Goal: Task Accomplishment & Management: Complete application form

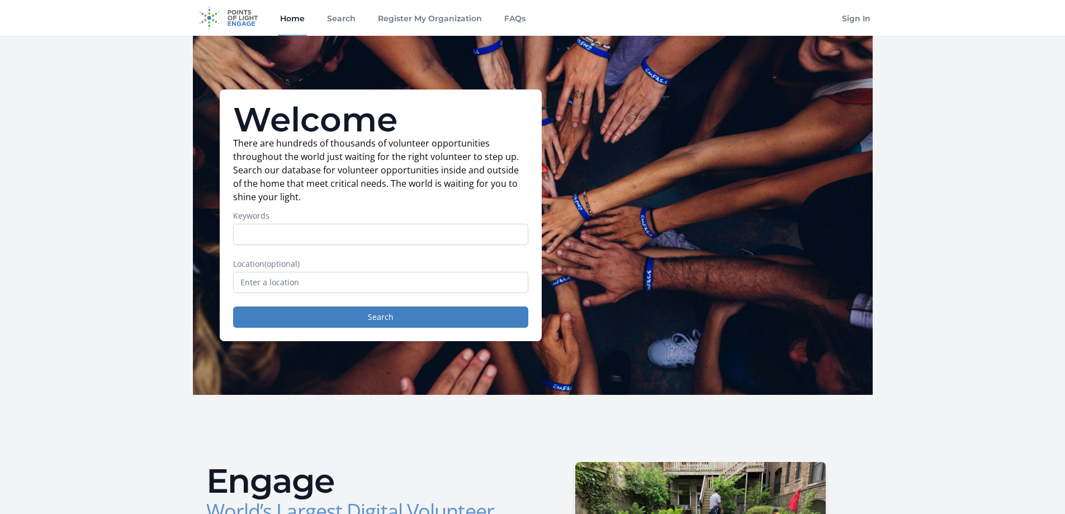
click at [473, 242] on input "Keywords" at bounding box center [380, 234] width 295 height 21
drag, startPoint x: 254, startPoint y: 235, endPoint x: 319, endPoint y: 236, distance: 64.9
click at [319, 235] on input "treaes" at bounding box center [380, 234] width 295 height 21
click at [271, 232] on input "treasurer" at bounding box center [380, 234] width 295 height 21
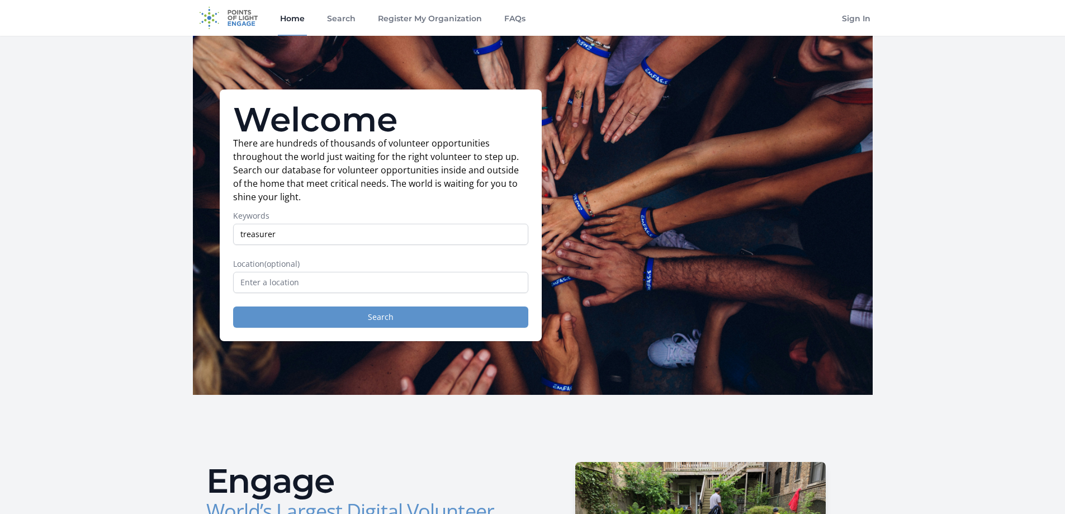
type input "treasurer"
click at [325, 323] on button "Search" at bounding box center [380, 316] width 295 height 21
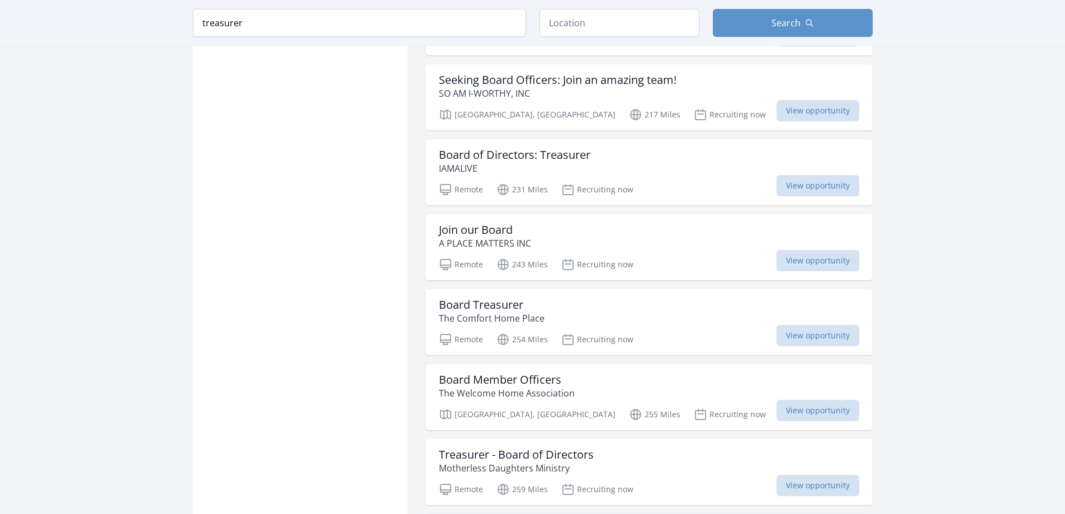
scroll to position [839, 0]
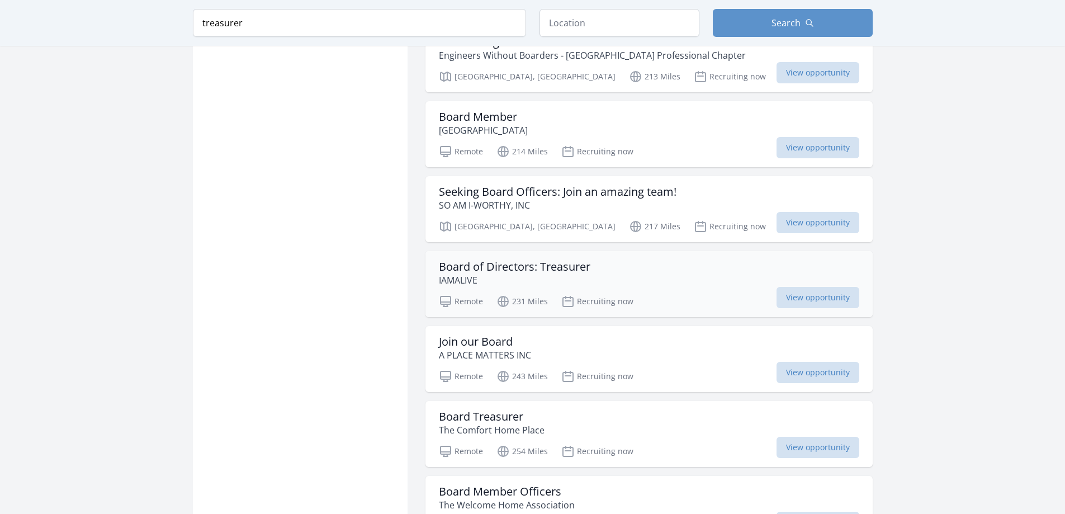
click at [496, 270] on h3 "Board of Directors: Treasurer" at bounding box center [515, 266] width 152 height 13
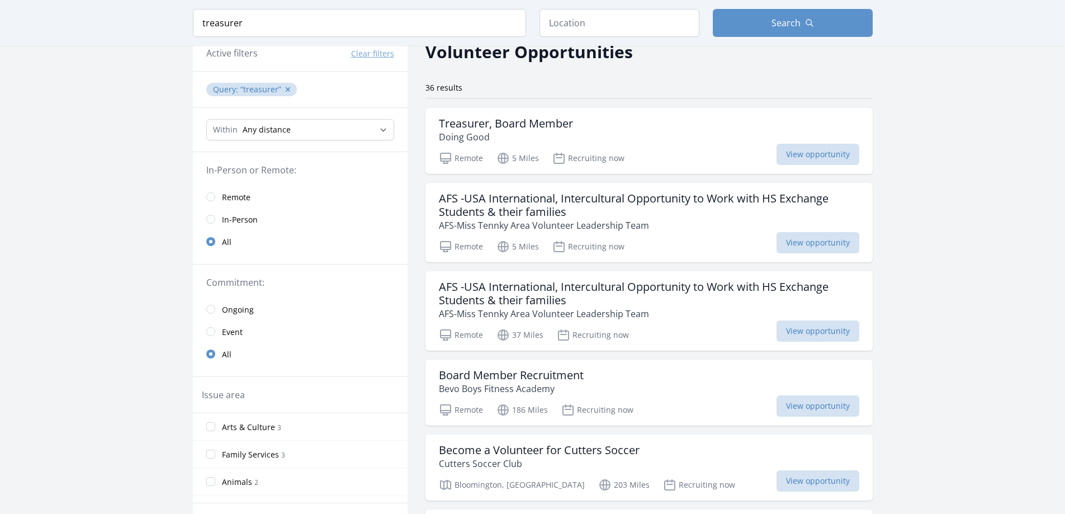
scroll to position [0, 0]
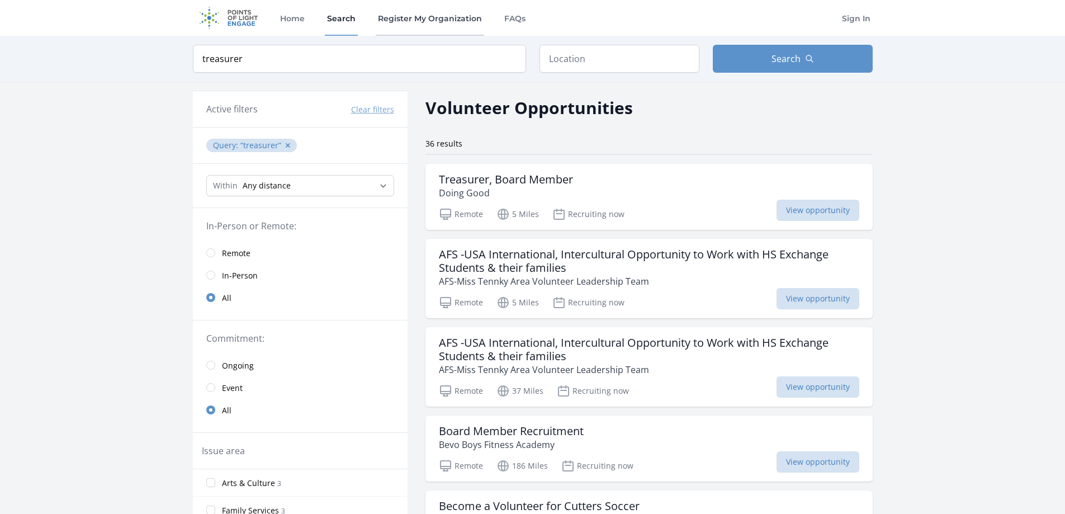
click at [453, 16] on link "Register My Organization" at bounding box center [430, 18] width 109 height 36
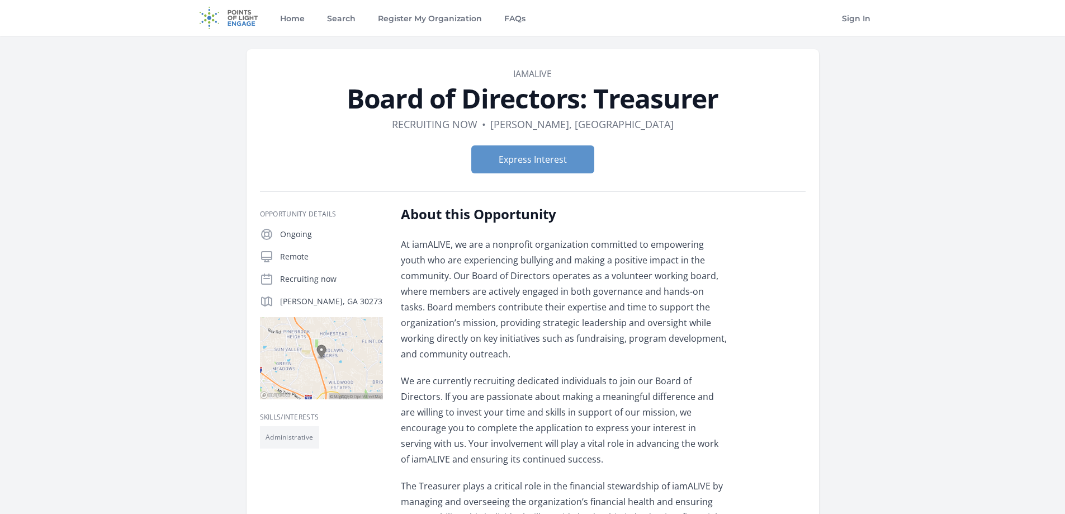
drag, startPoint x: 727, startPoint y: 106, endPoint x: 351, endPoint y: 98, distance: 376.5
click at [351, 98] on h1 "Board of Directors: Treasurer" at bounding box center [533, 98] width 546 height 27
copy h1 "Board of Directors: Treasurer"
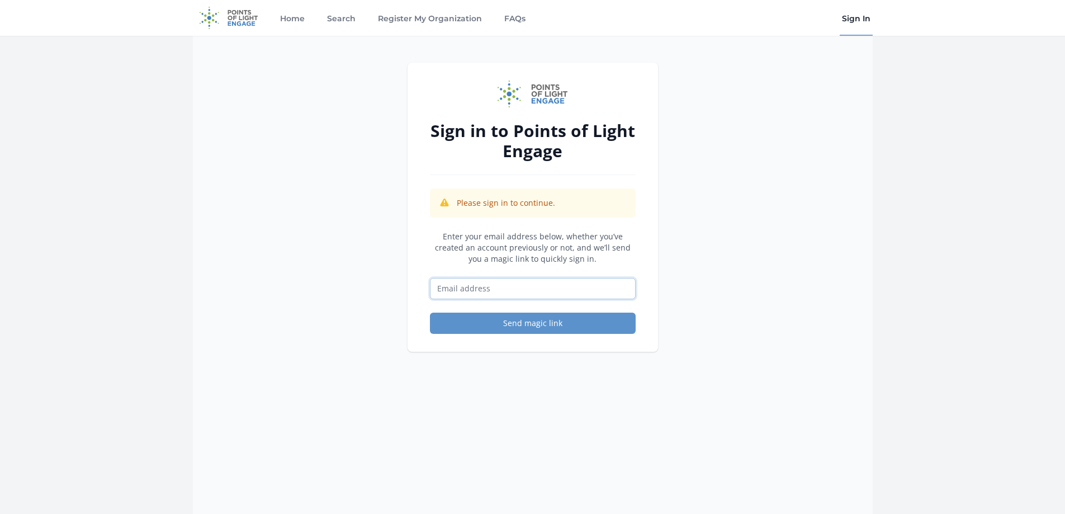
click at [481, 288] on input "Email address" at bounding box center [533, 288] width 206 height 21
click at [408, 274] on div "Sign in to Points of Light Engage Please sign in to continue. Enter your email …" at bounding box center [533, 207] width 251 height 289
click at [465, 289] on input "Email address" at bounding box center [533, 288] width 206 height 21
type input "laura@friendsofangazanuru.org"
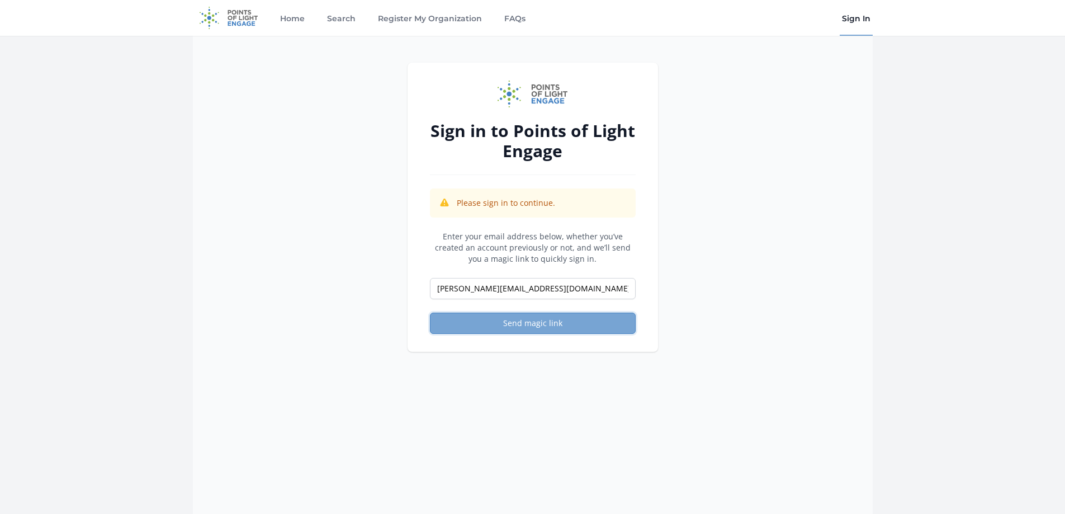
click at [548, 326] on button "Send magic link" at bounding box center [533, 323] width 206 height 21
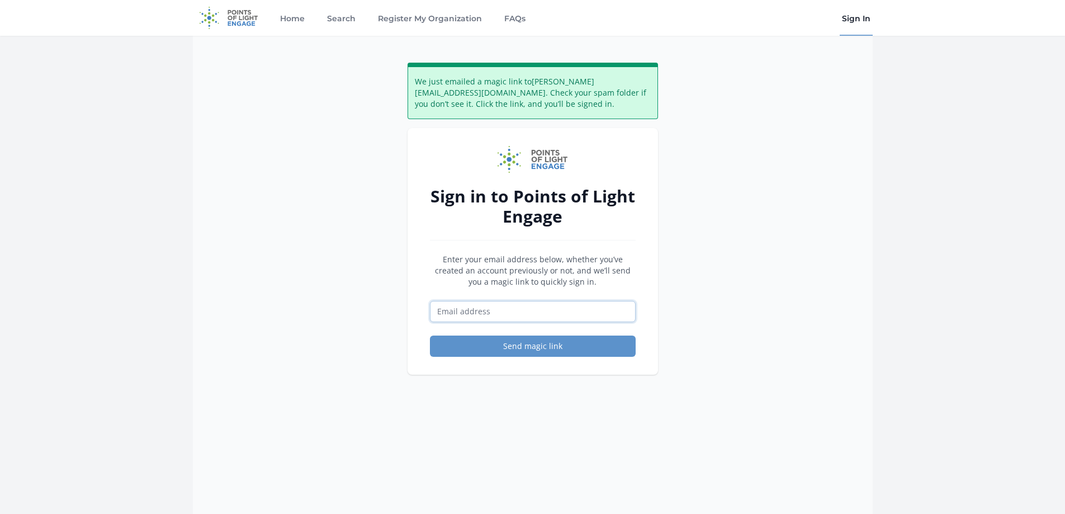
click at [611, 308] on input "Email address" at bounding box center [533, 311] width 206 height 21
type input "[PERSON_NAME][EMAIL_ADDRESS][DOMAIN_NAME]"
click at [510, 352] on button "Send magic link" at bounding box center [533, 346] width 206 height 21
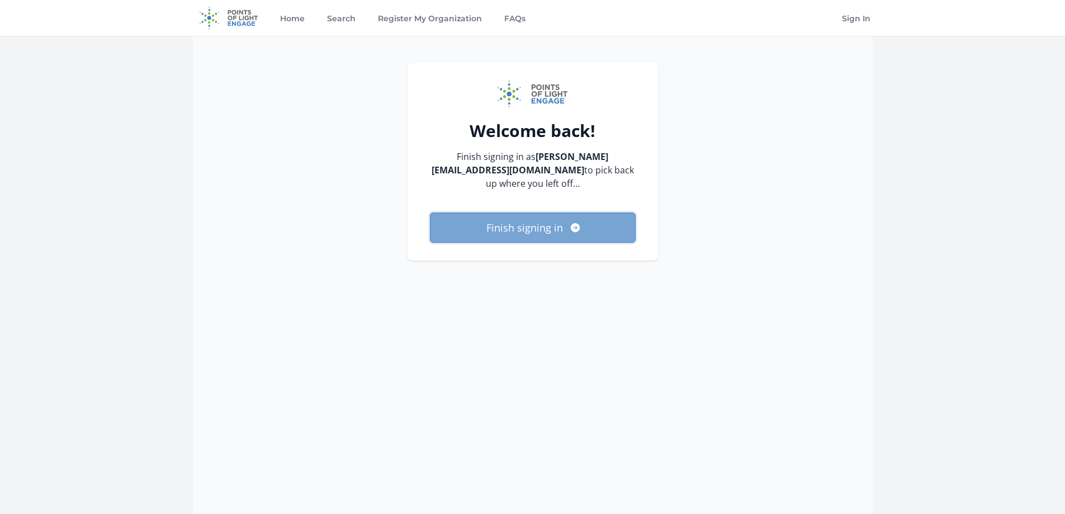
click at [560, 227] on button "Finish signing in" at bounding box center [533, 228] width 206 height 30
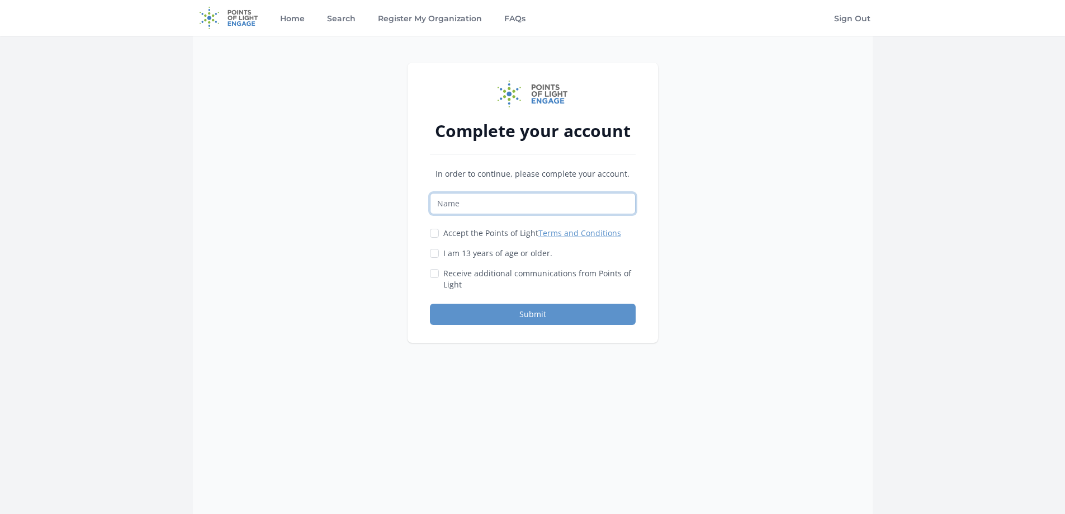
click at [564, 205] on input "Name" at bounding box center [533, 203] width 206 height 21
type input "Laura Bradford"
click at [476, 232] on label "Accept the Points of Light Terms and Conditions" at bounding box center [533, 233] width 178 height 11
click at [439, 232] on input "Accept the Points of Light Terms and Conditions" at bounding box center [434, 233] width 9 height 9
checkbox input "true"
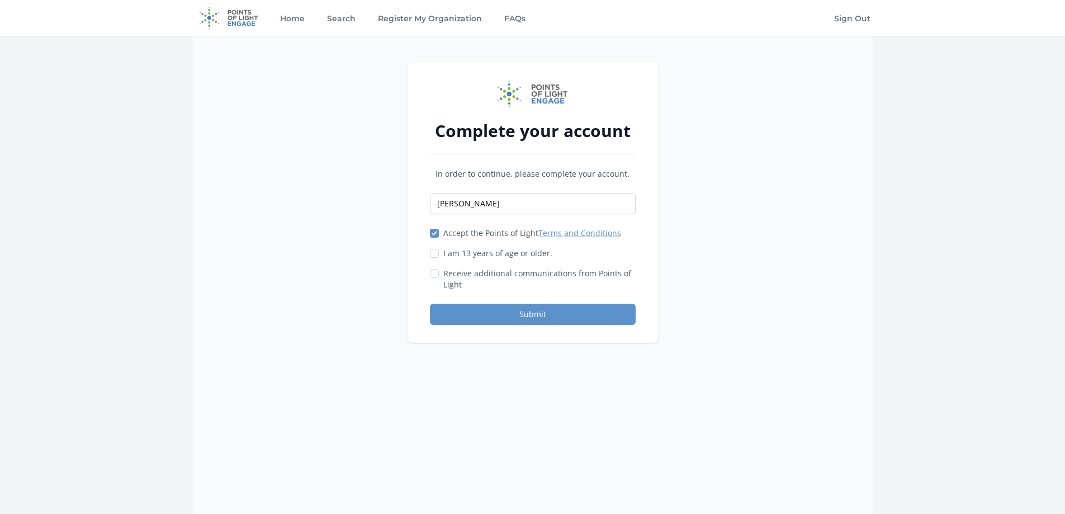
click at [465, 251] on label "I am 13 years of age or older." at bounding box center [498, 253] width 109 height 11
click at [439, 251] on input "I am 13 years of age or older." at bounding box center [434, 253] width 9 height 9
checkbox input "true"
click at [491, 312] on button "Submit" at bounding box center [533, 314] width 206 height 21
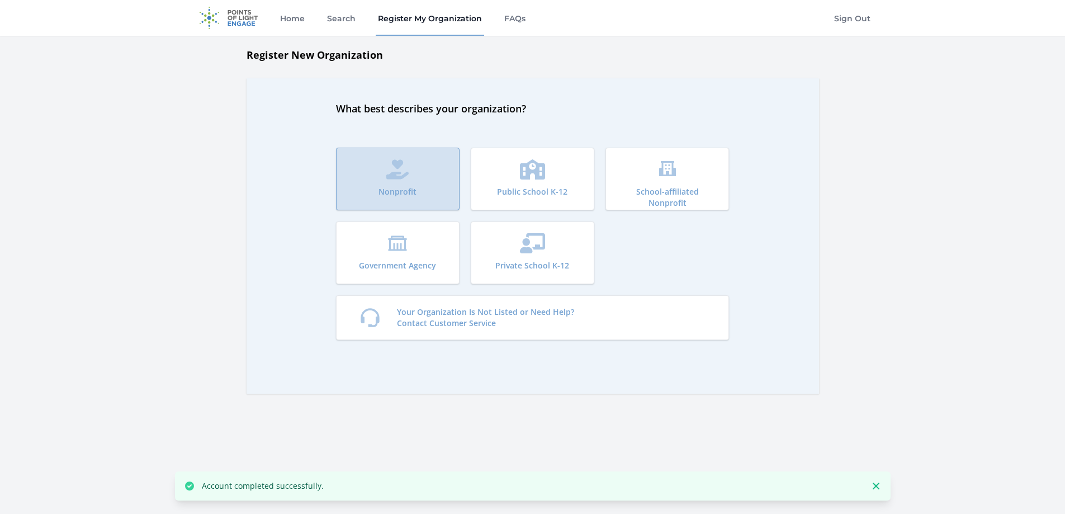
click at [444, 181] on button "Nonprofit" at bounding box center [398, 179] width 124 height 63
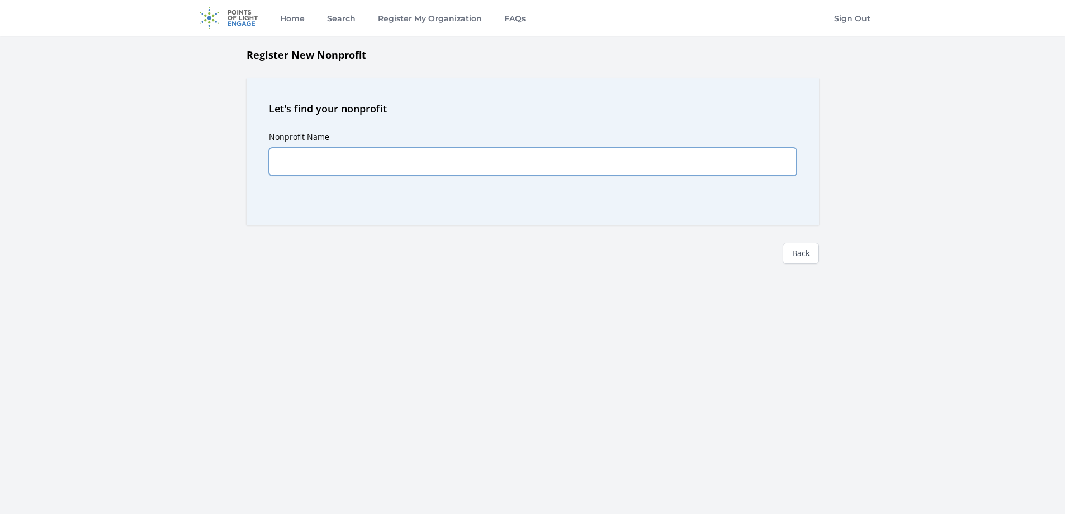
click at [444, 163] on input "Nonprofit Name" at bounding box center [533, 162] width 528 height 28
paste input "Friends of [PERSON_NAME]"
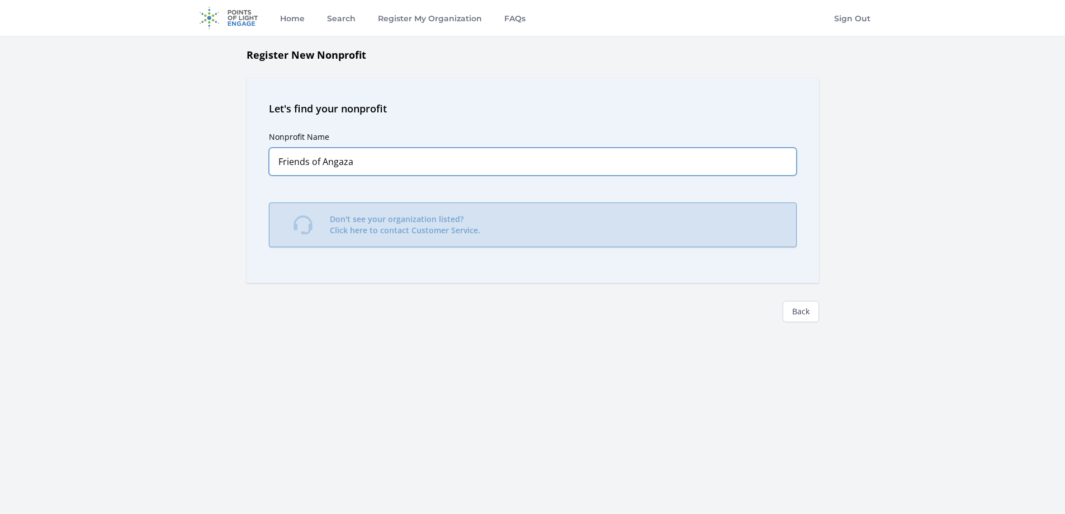
type input "Friends of Angaza"
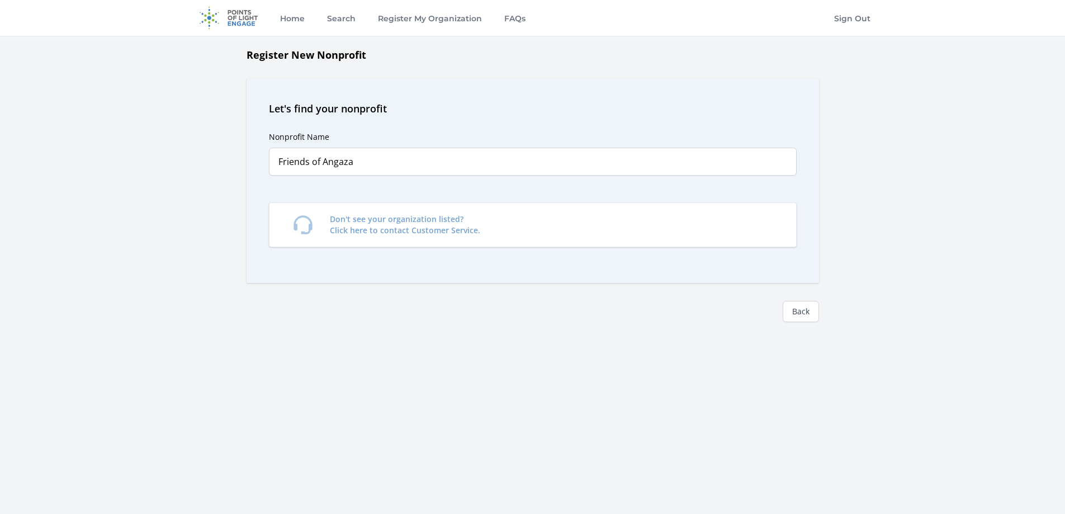
click at [394, 442] on div "Home Search Register My Organization FAQs Sign Out" at bounding box center [532, 257] width 1065 height 514
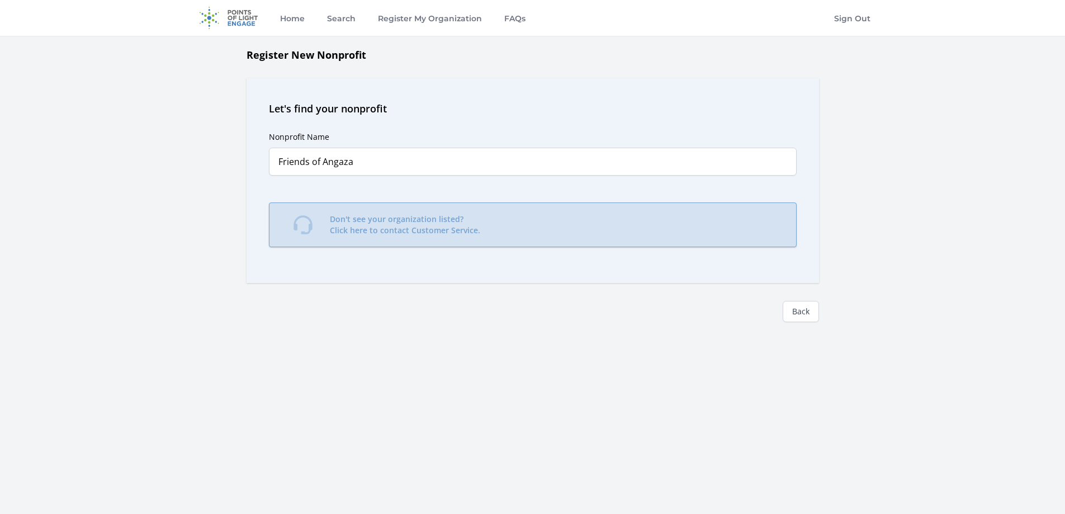
click at [411, 220] on p "Don't see your organization listed? Click here to contact Customer Service." at bounding box center [405, 225] width 150 height 22
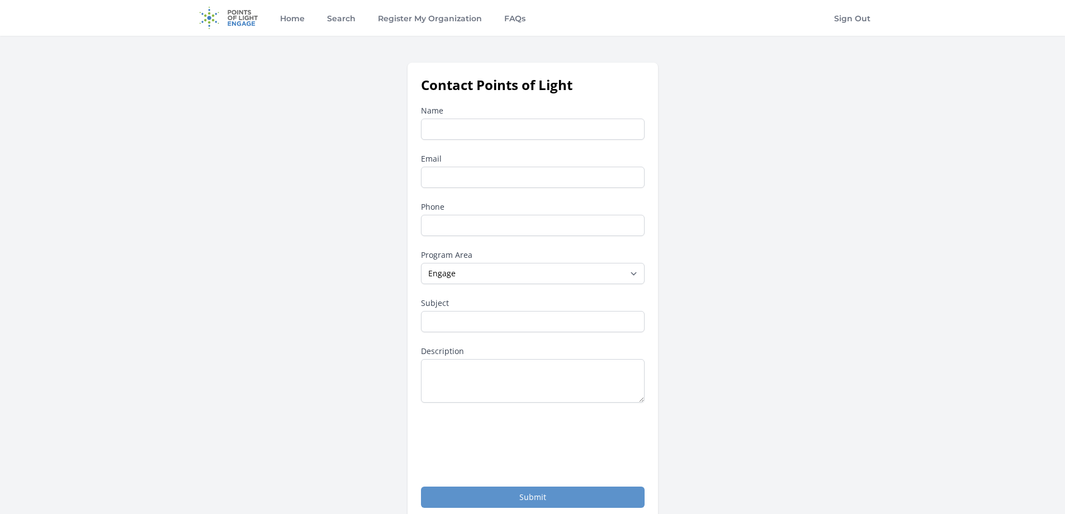
click at [482, 129] on input "Name" at bounding box center [533, 129] width 224 height 21
type input "LAURA BRADFORD"
type input "laura@friendsofangazanuru.org"
type input "6159880468"
click at [540, 274] on select "--None-- Daily Point of Light Award Disney Family Volunteer Rewards Global Netw…" at bounding box center [533, 273] width 224 height 21
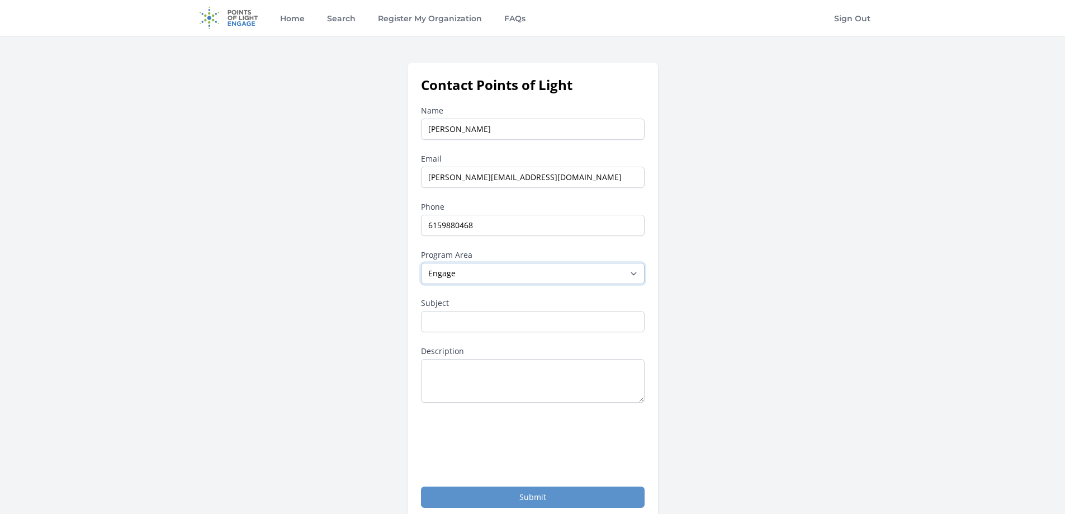
click at [540, 274] on select "--None-- Daily Point of Light Award Disney Family Volunteer Rewards Global Netw…" at bounding box center [533, 273] width 224 height 21
click at [527, 324] on input "Subject" at bounding box center [533, 321] width 224 height 21
type input "Org not listed"
paste textarea "Friends of [PERSON_NAME]"
type textarea "It took me to this page. Our organization is Friends of Angaza Nuru"
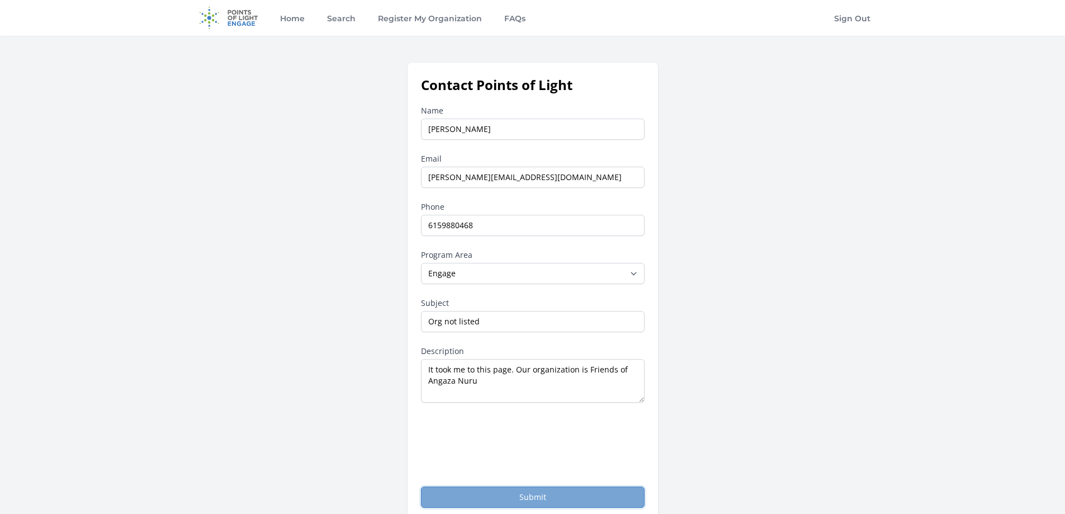
click at [554, 496] on button "Submit" at bounding box center [533, 497] width 224 height 21
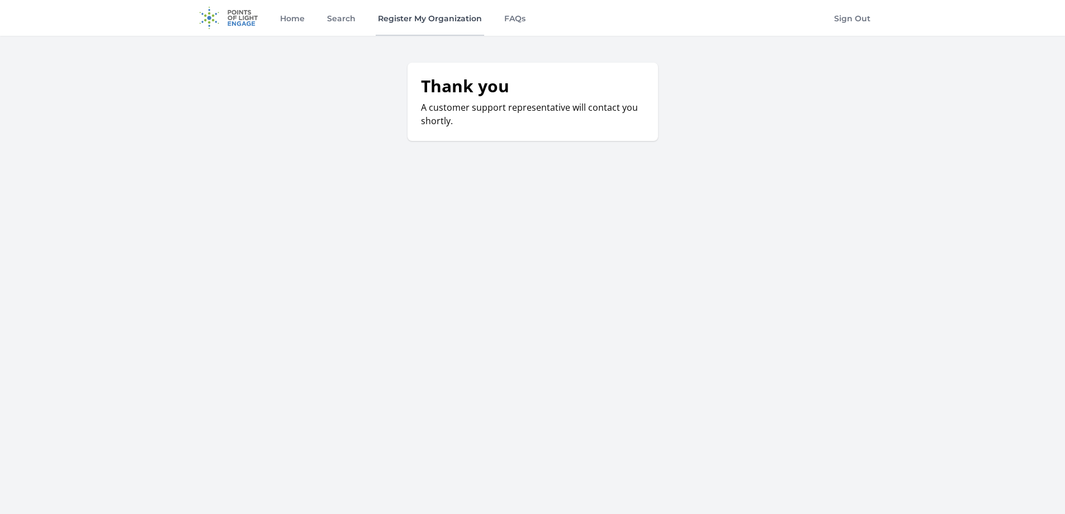
click at [461, 18] on link "Register My Organization" at bounding box center [430, 18] width 109 height 36
